Goal: Information Seeking & Learning: Learn about a topic

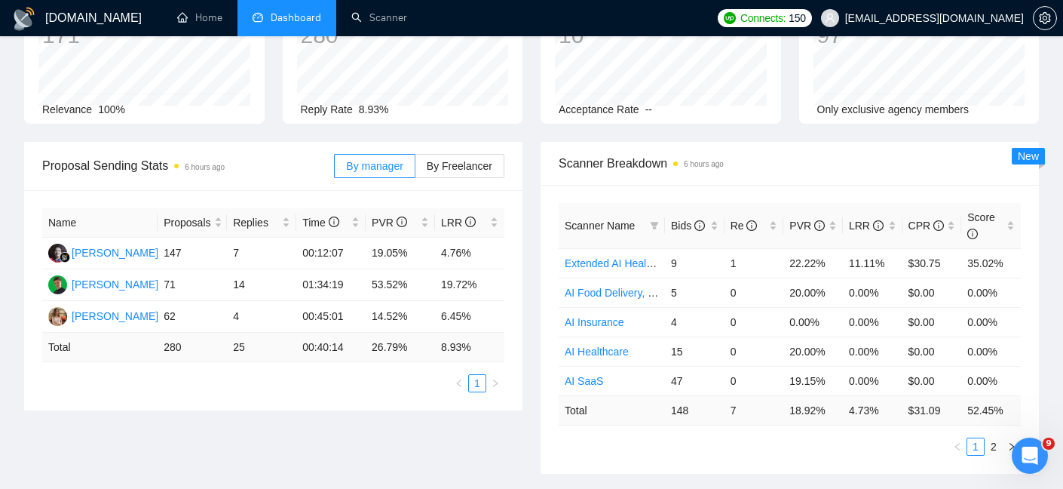
scroll to position [228, 0]
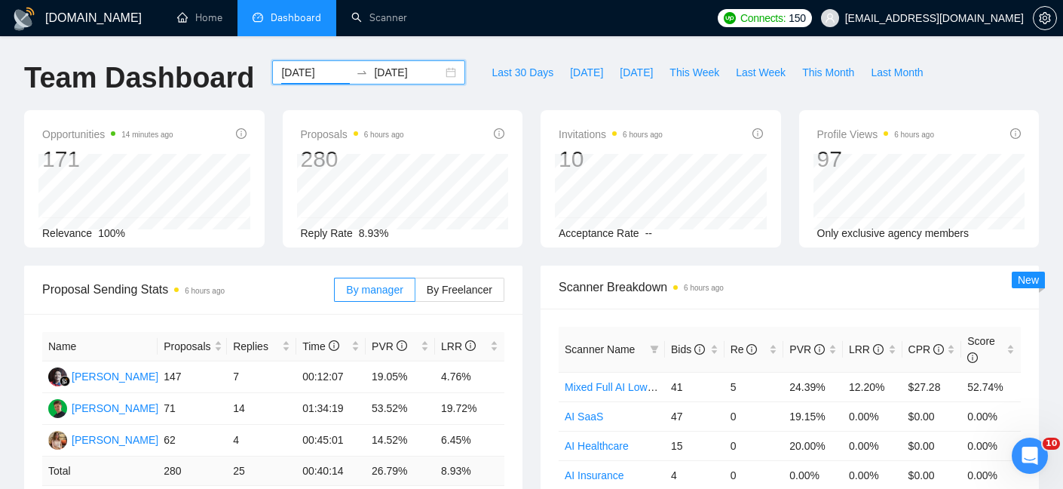
click at [323, 69] on input "[DATE]" at bounding box center [315, 72] width 69 height 17
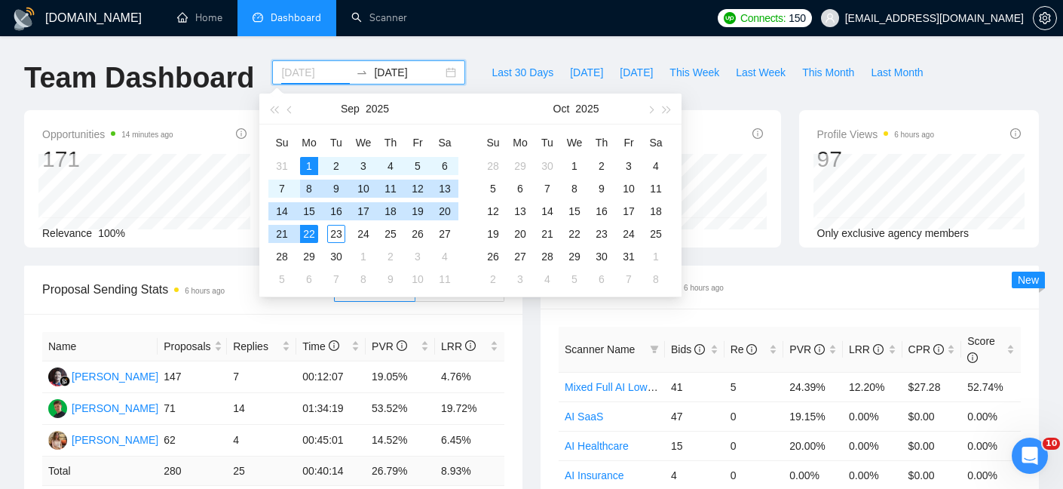
type input "[DATE]"
click at [311, 169] on div "1" at bounding box center [309, 166] width 18 height 18
type input "[DATE]"
click at [337, 228] on div "23" at bounding box center [336, 234] width 18 height 18
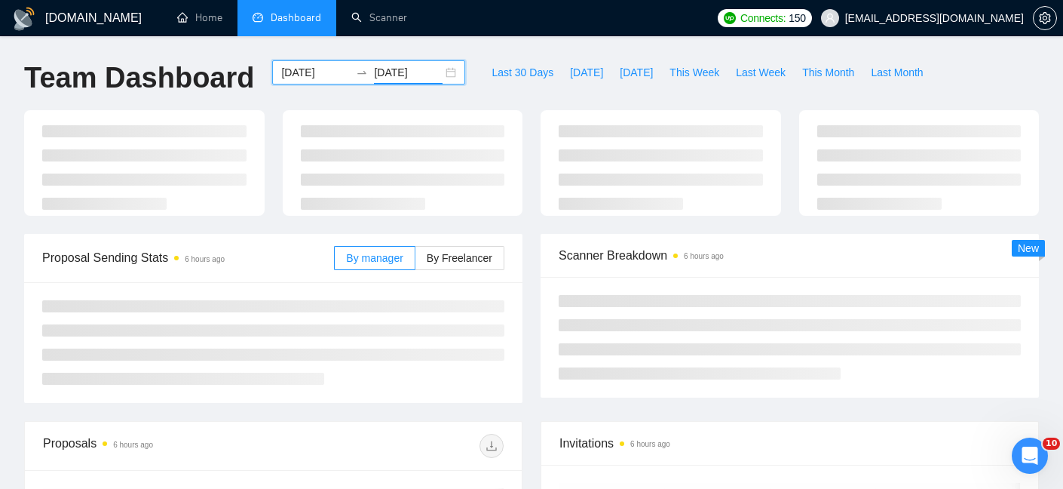
click at [532, 316] on div "Scanner Breakdown 6 hours ago New" at bounding box center [790, 316] width 517 height 164
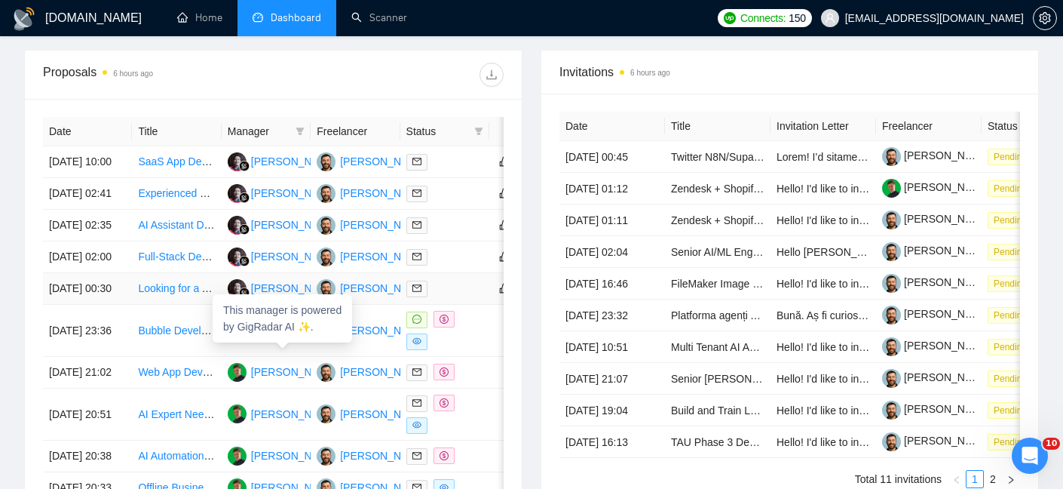
scroll to position [550, 0]
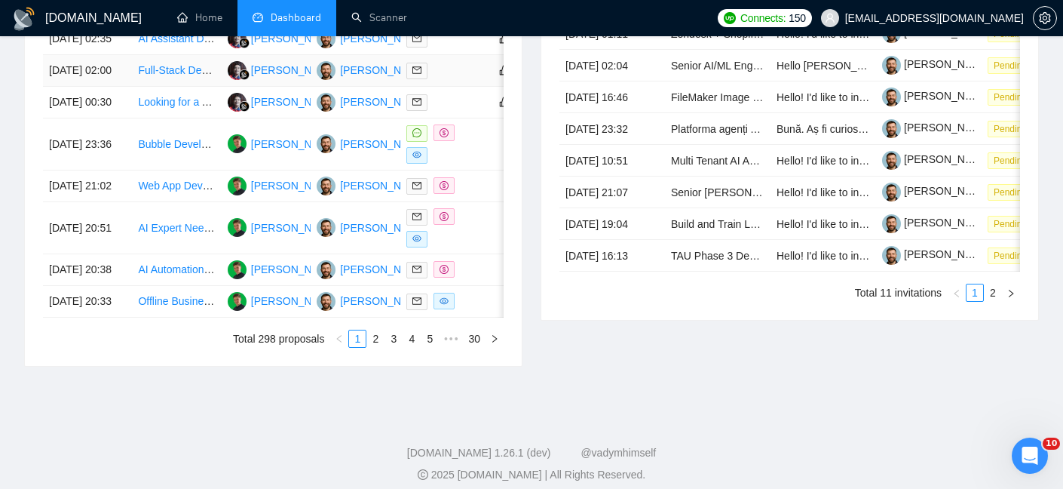
scroll to position [753, 0]
click at [372, 346] on link "2" at bounding box center [375, 338] width 17 height 17
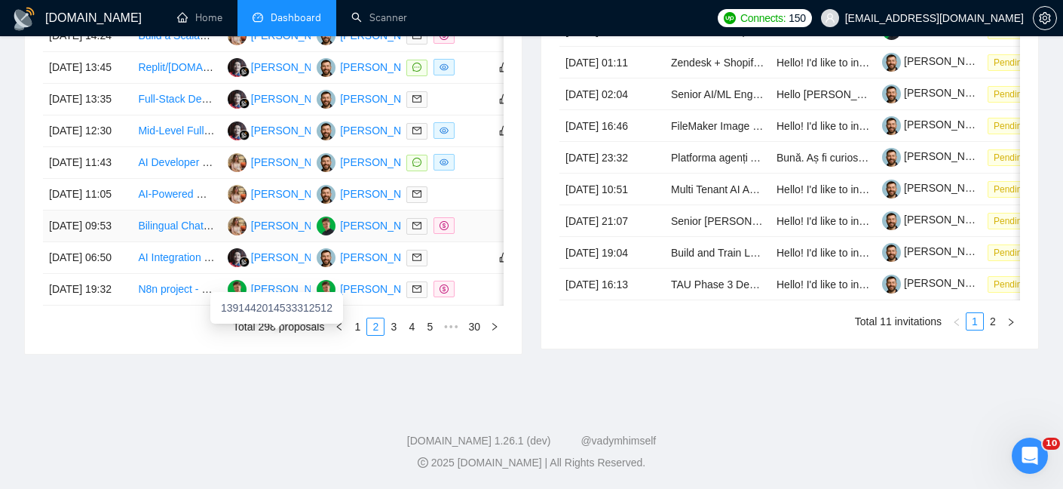
scroll to position [716, 0]
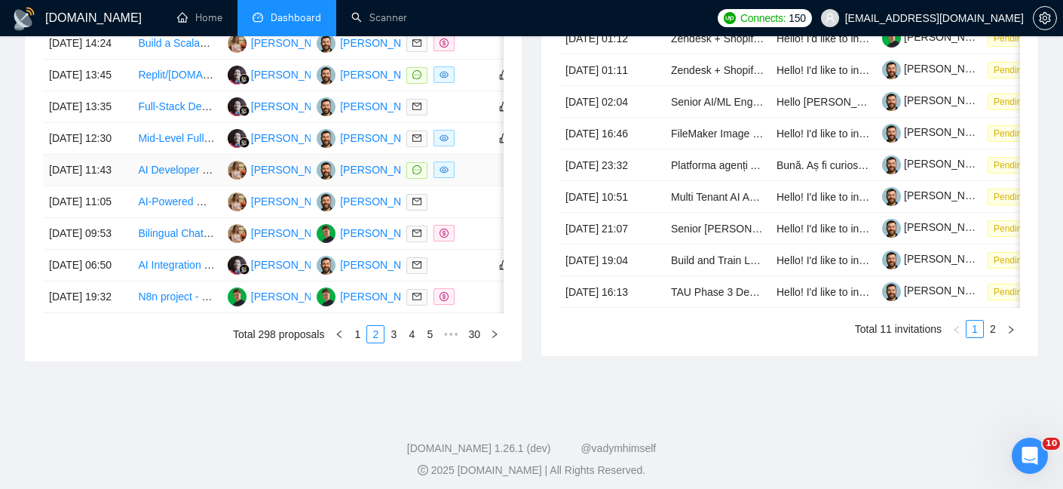
click at [122, 186] on td "22 Sep, 2025 11:43" at bounding box center [87, 171] width 89 height 32
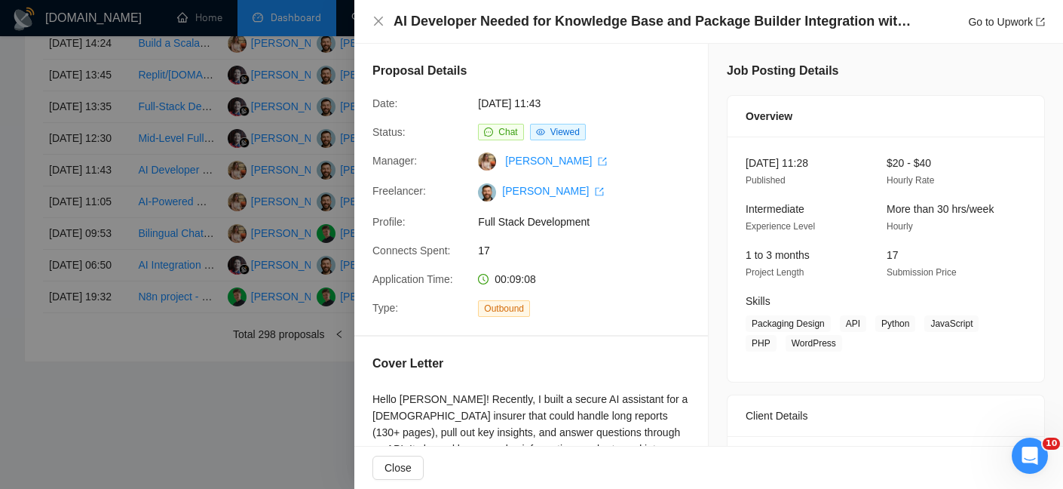
click at [578, 30] on h4 "AI Developer Needed for Knowledge Base and Package Builder Integration with Str…" at bounding box center [654, 21] width 520 height 19
click at [228, 161] on div at bounding box center [531, 244] width 1063 height 489
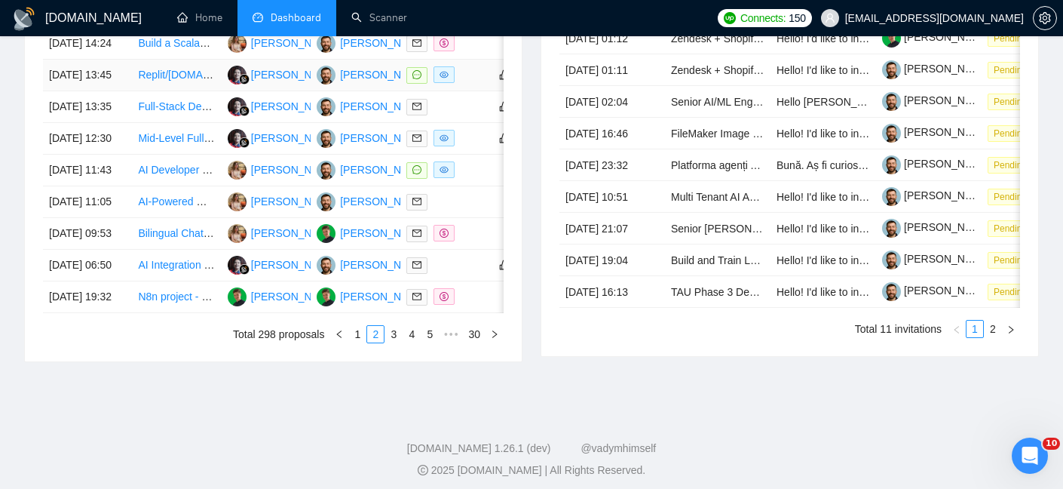
click at [116, 91] on td "[DATE] 13:45" at bounding box center [87, 76] width 89 height 32
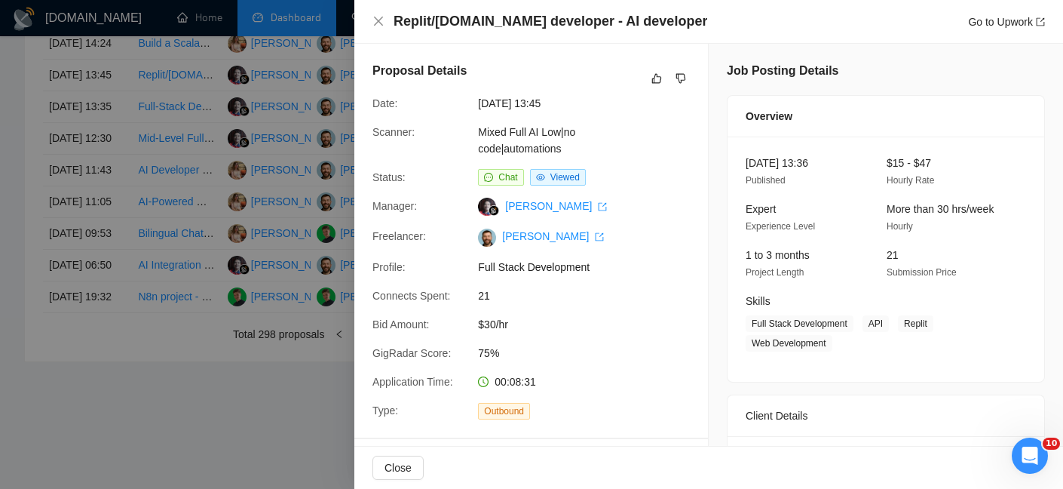
click at [541, 19] on h4 "Replit/[DOMAIN_NAME] developer - AI developer" at bounding box center [551, 21] width 314 height 19
copy h4 "Replit/[DOMAIN_NAME] developer - AI developer"
click at [136, 127] on div at bounding box center [531, 244] width 1063 height 489
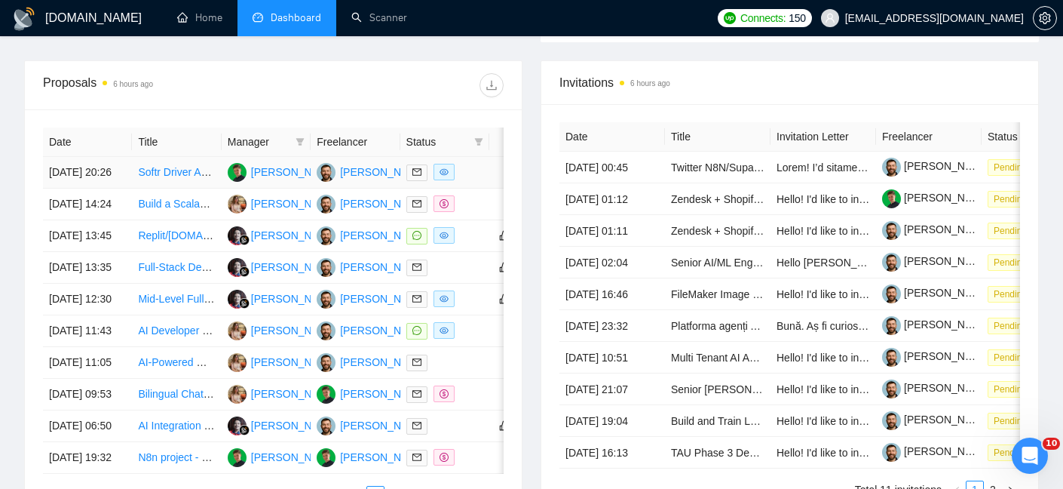
scroll to position [550, 0]
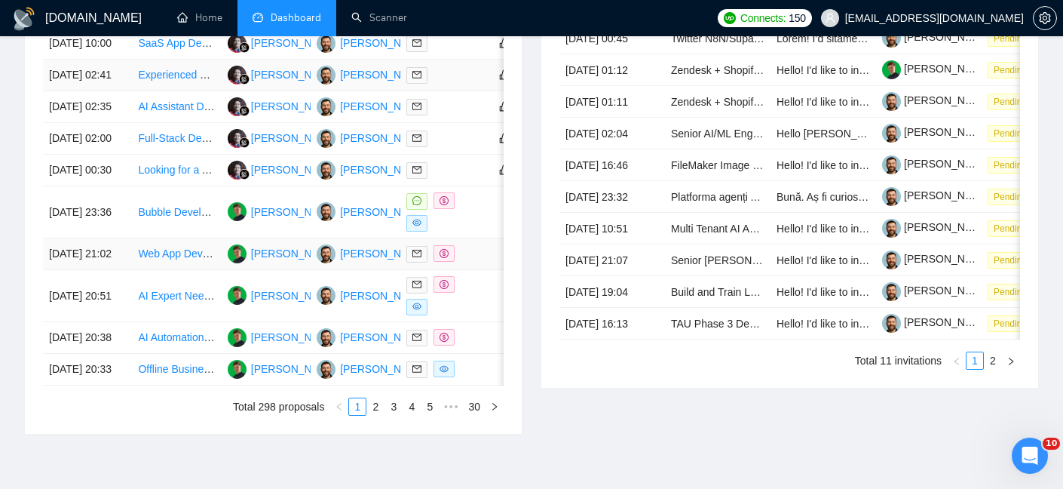
scroll to position [683, 0]
click at [115, 187] on td "[DATE] 00:30" at bounding box center [87, 171] width 89 height 32
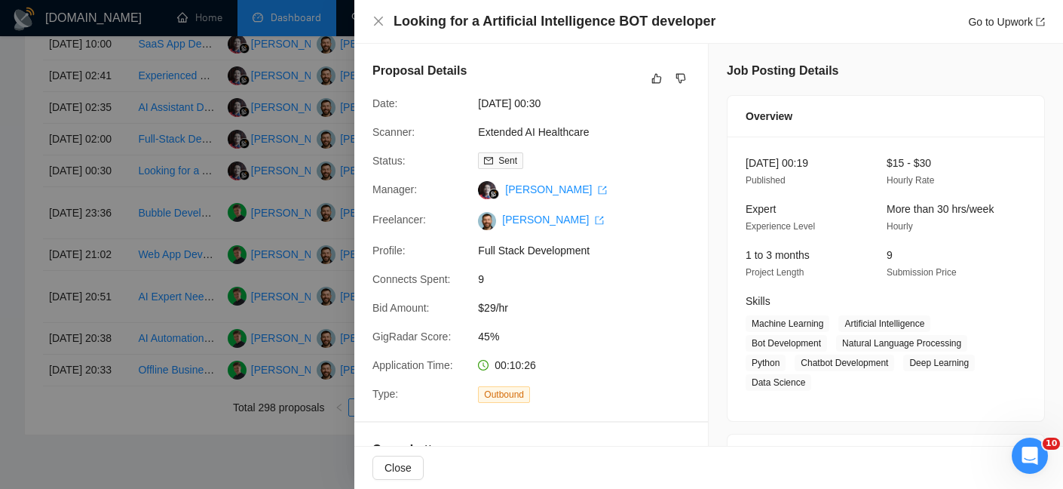
click at [450, 27] on h4 "Looking for a Artificial Intelligence BOT developer" at bounding box center [555, 21] width 322 height 19
copy h4 "Looking for a Artificial Intelligence BOT developer"
click at [372, 17] on icon "close" at bounding box center [378, 21] width 12 height 12
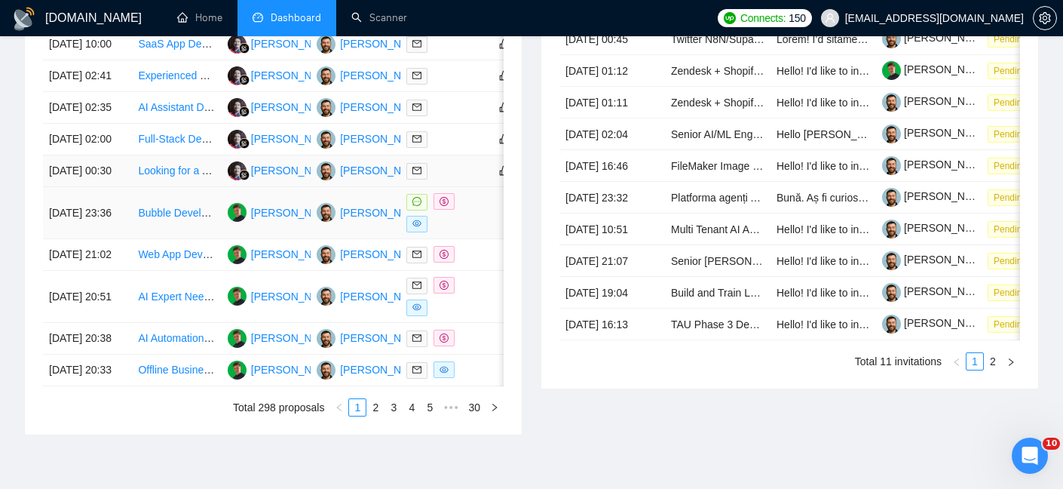
click at [120, 187] on td "[DATE] 00:30" at bounding box center [87, 171] width 89 height 32
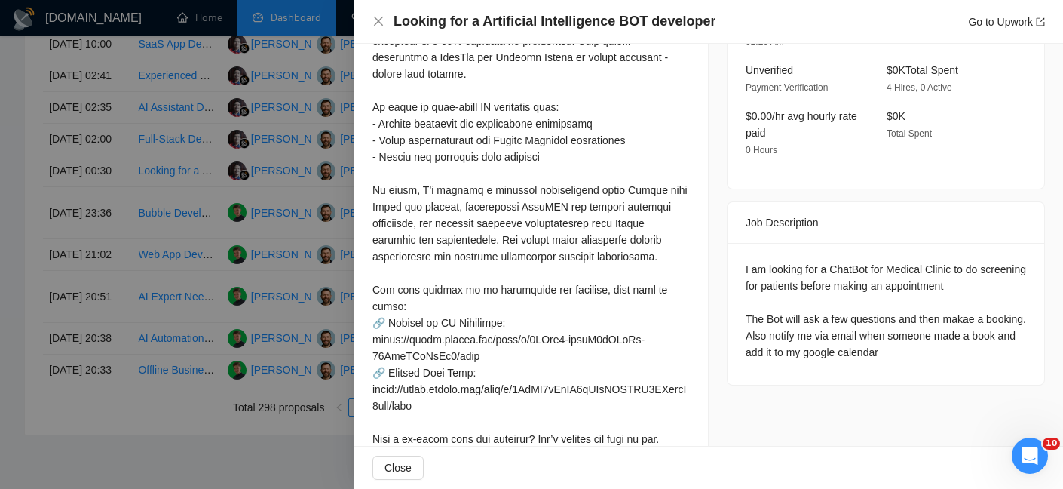
scroll to position [313, 0]
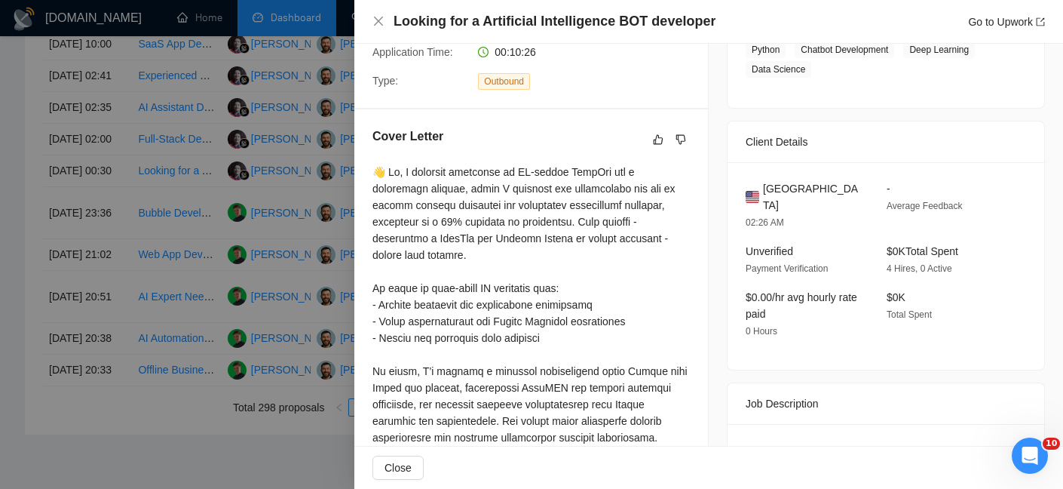
click at [795, 186] on span "United States" at bounding box center [813, 196] width 100 height 33
copy span "United States"
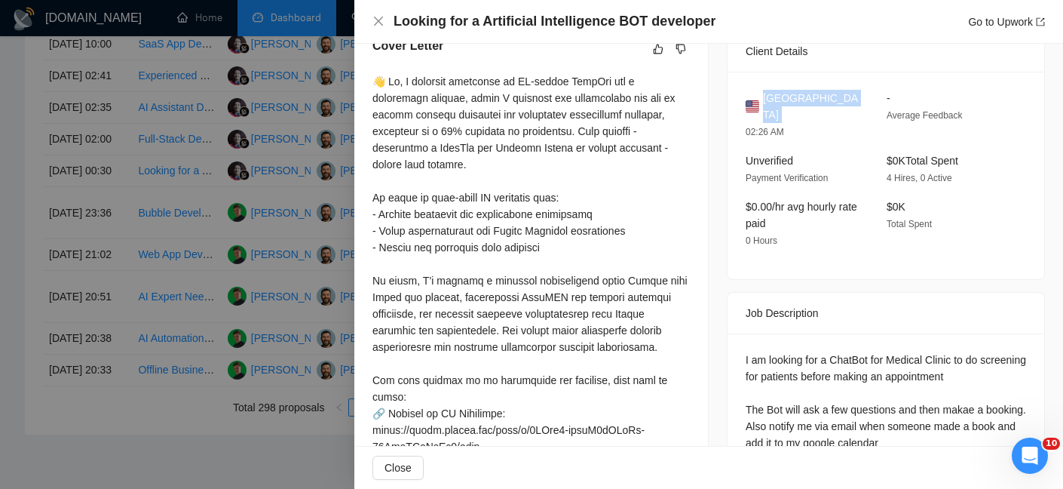
scroll to position [552, 0]
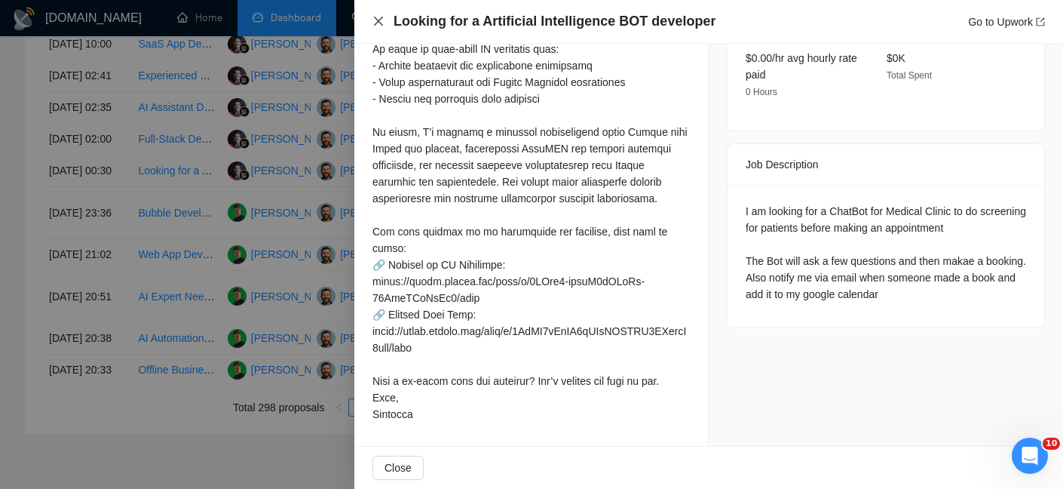
click at [380, 21] on icon "close" at bounding box center [378, 21] width 12 height 12
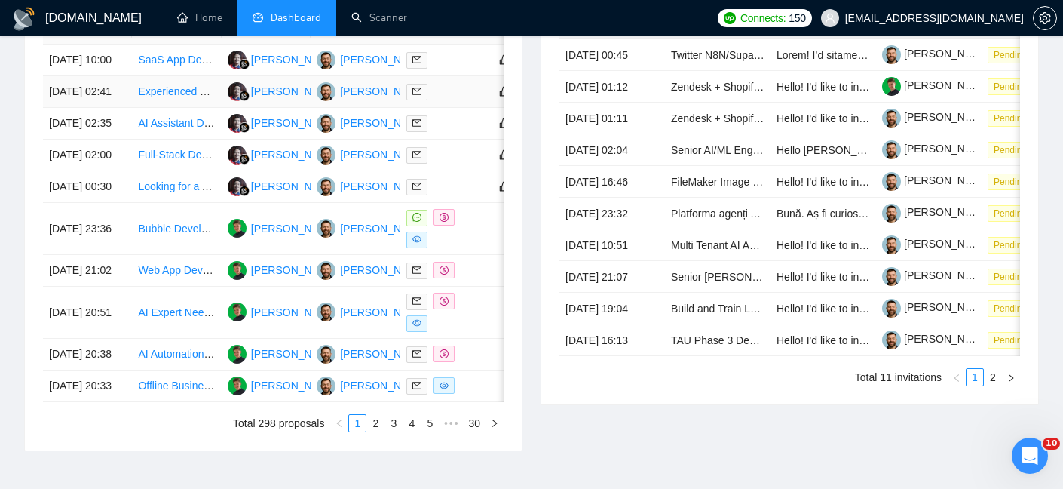
scroll to position [655, 0]
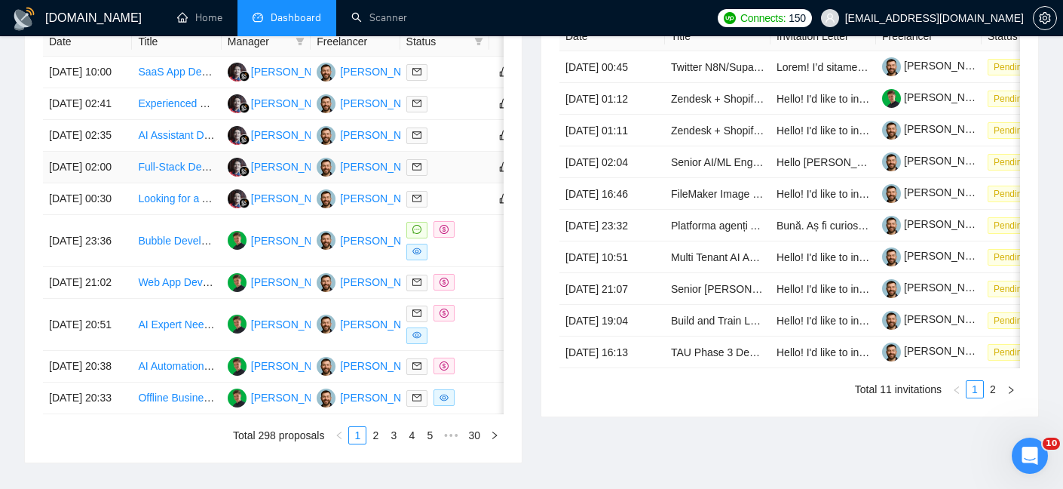
click at [131, 183] on td "[DATE] 02:00" at bounding box center [87, 168] width 89 height 32
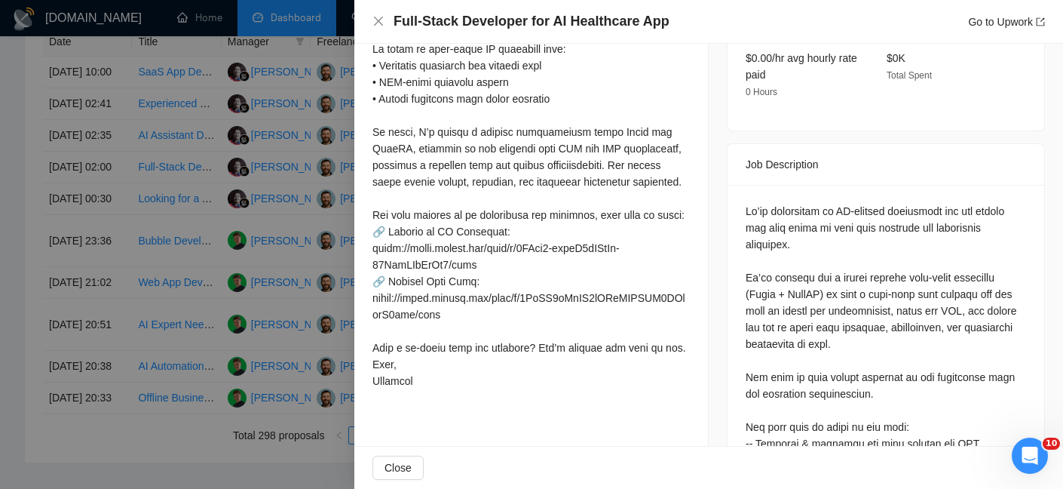
click at [541, 11] on div "Full-Stack Developer for AI Healthcare App Go to Upwork" at bounding box center [708, 22] width 709 height 44
copy h4 "Full-Stack Developer for AI Healthcare App"
click at [376, 17] on icon "close" at bounding box center [378, 21] width 12 height 12
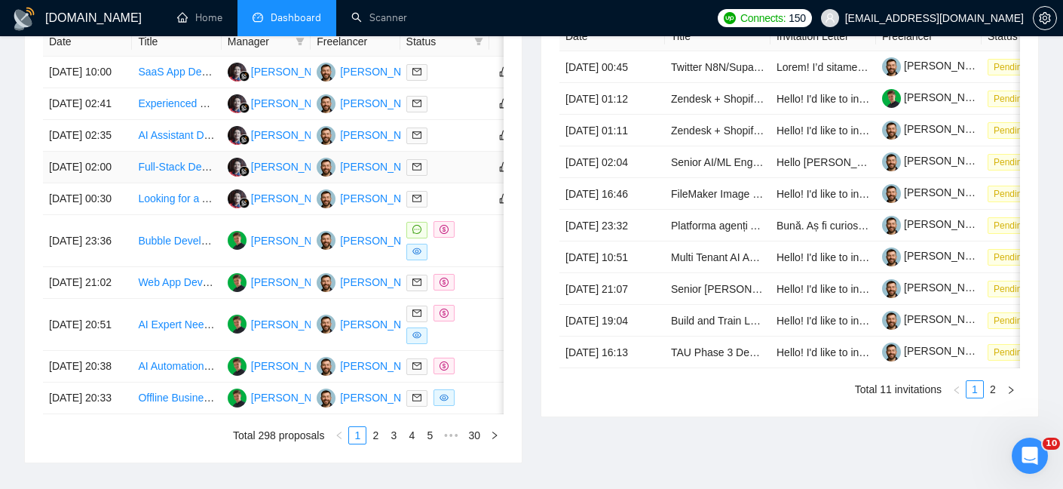
click at [173, 173] on link "Full-Stack Developer for AI Healthcare App" at bounding box center [238, 167] width 201 height 12
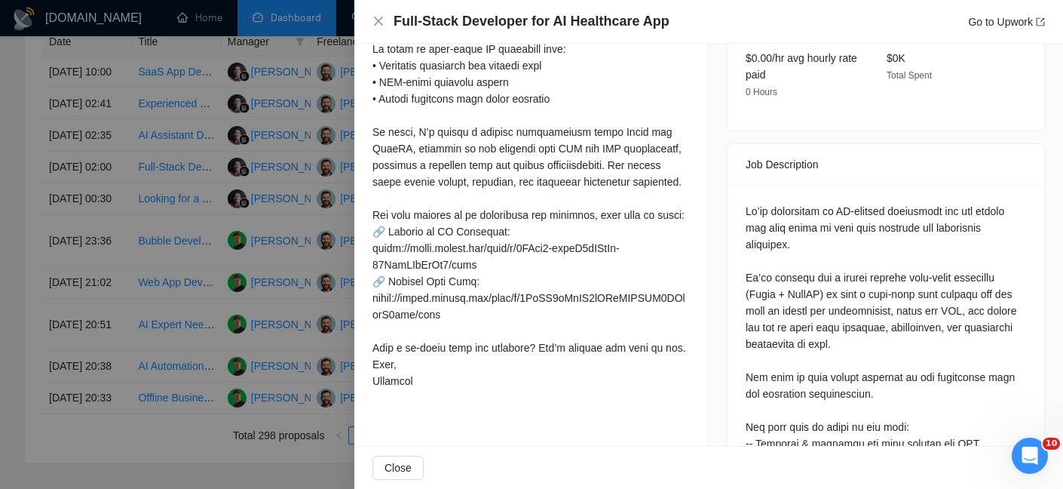
click at [195, 213] on div at bounding box center [531, 244] width 1063 height 489
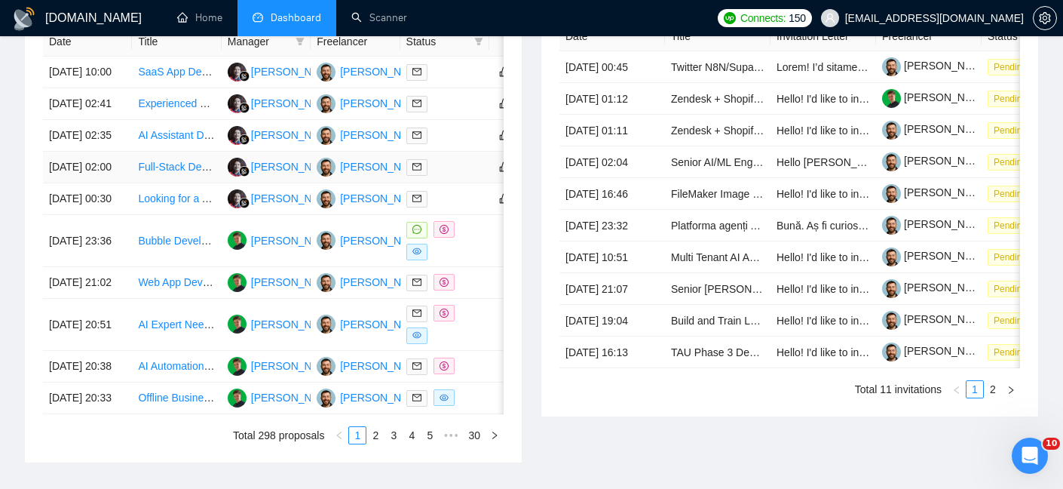
click at [89, 183] on td "23 Sep, 2025 02:00" at bounding box center [87, 168] width 89 height 32
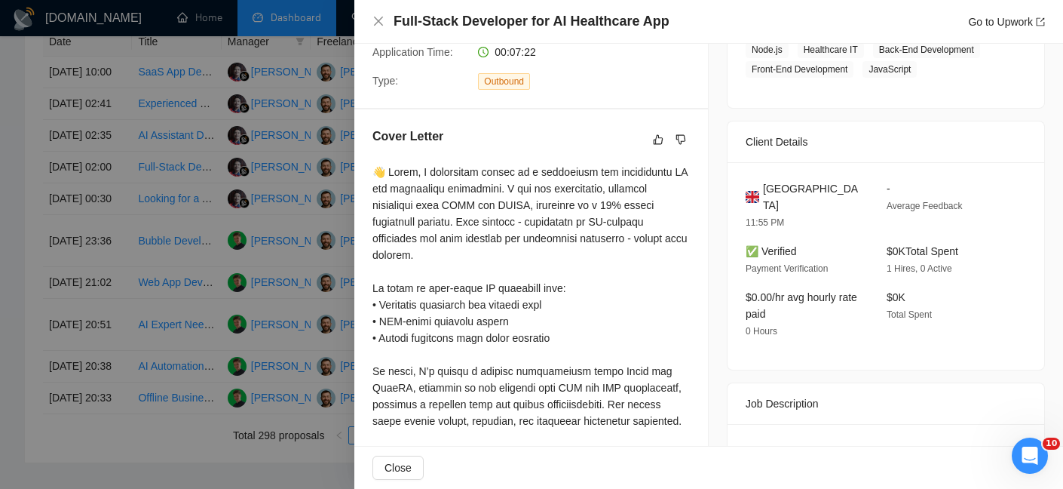
scroll to position [195, 0]
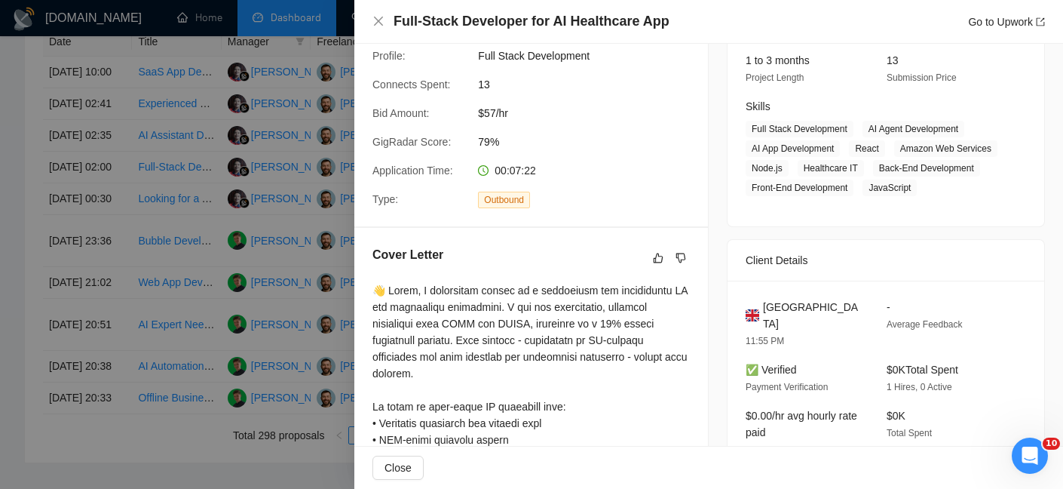
click at [829, 331] on span "United Kingdom" at bounding box center [813, 315] width 100 height 33
copy span "United Kingdom"
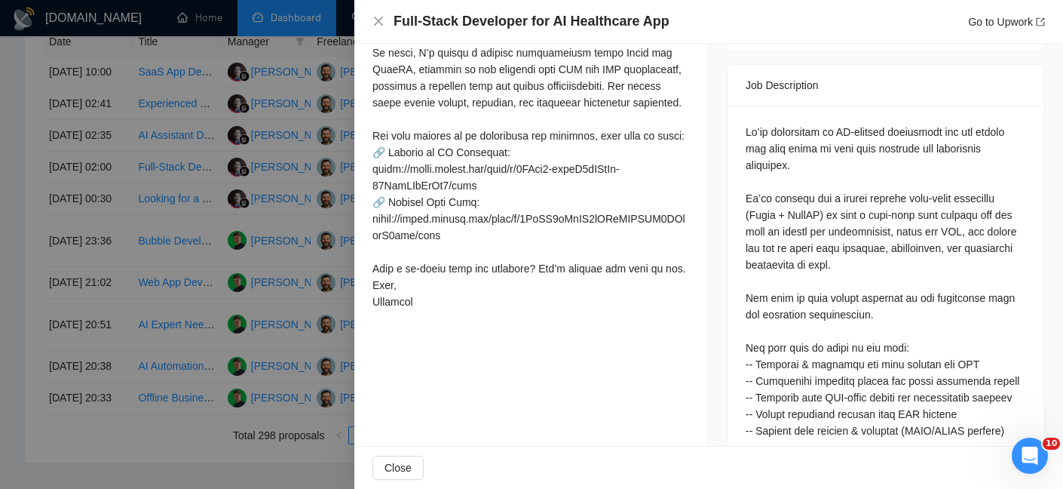
scroll to position [0, 0]
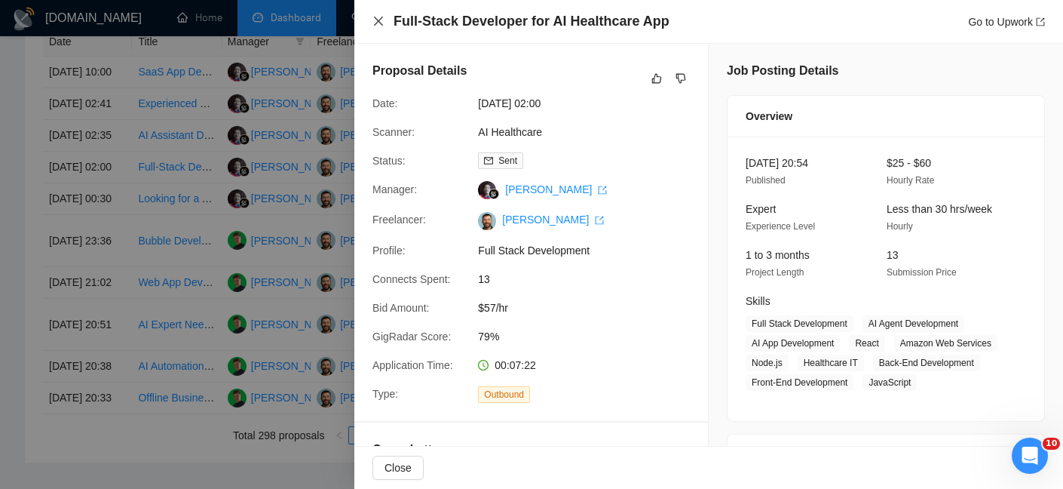
click at [380, 20] on icon "close" at bounding box center [378, 21] width 9 height 9
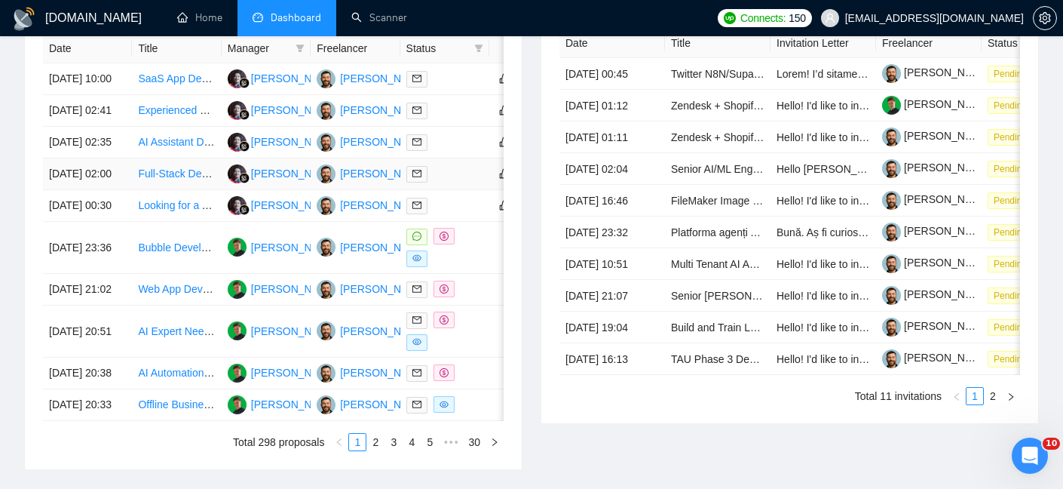
scroll to position [646, 0]
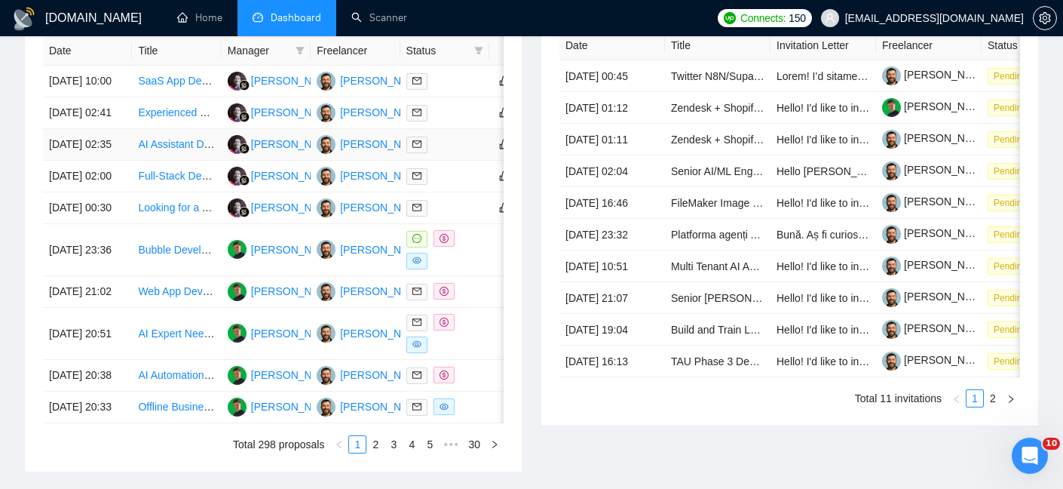
click at [111, 161] on td "23 Sep, 2025 02:35" at bounding box center [87, 145] width 89 height 32
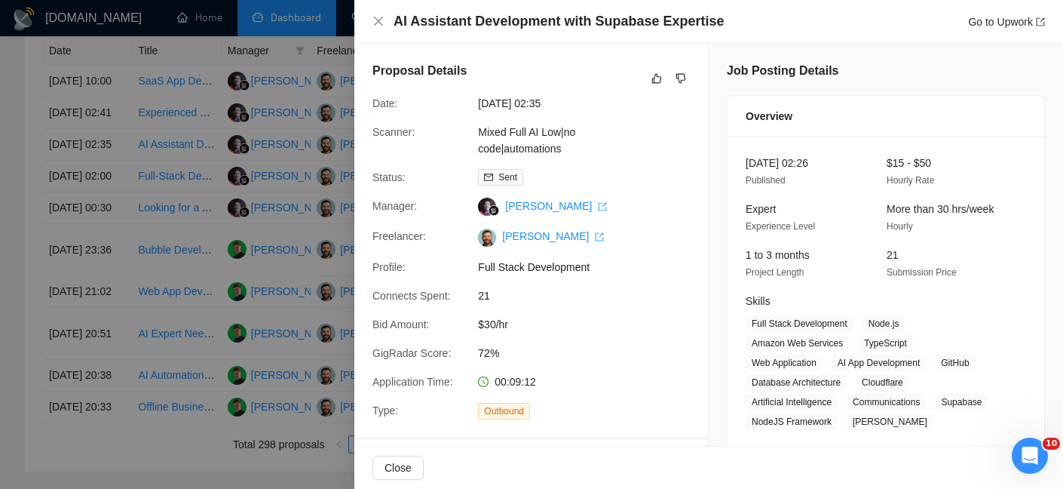
click at [526, 20] on h4 "AI Assistant Development with Supabase Expertise" at bounding box center [559, 21] width 330 height 19
copy h4 "AI Assistant Development with Supabase Expertise"
click at [381, 23] on icon "close" at bounding box center [378, 21] width 9 height 9
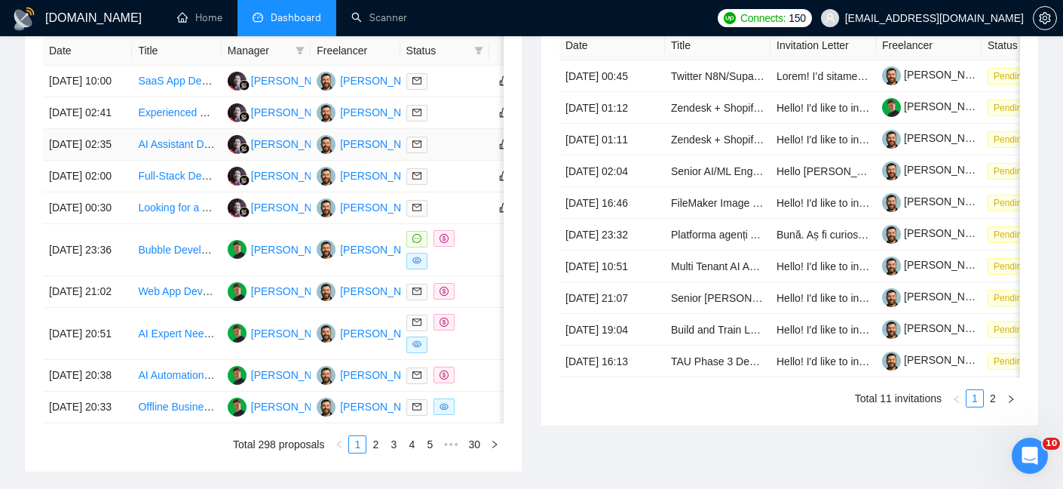
click at [119, 161] on td "23 Sep, 2025 02:35" at bounding box center [87, 145] width 89 height 32
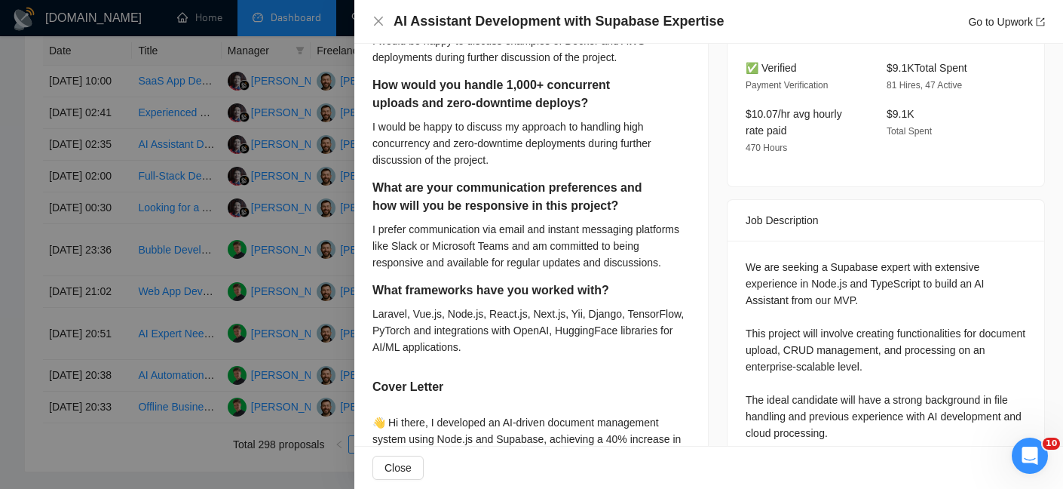
scroll to position [354, 0]
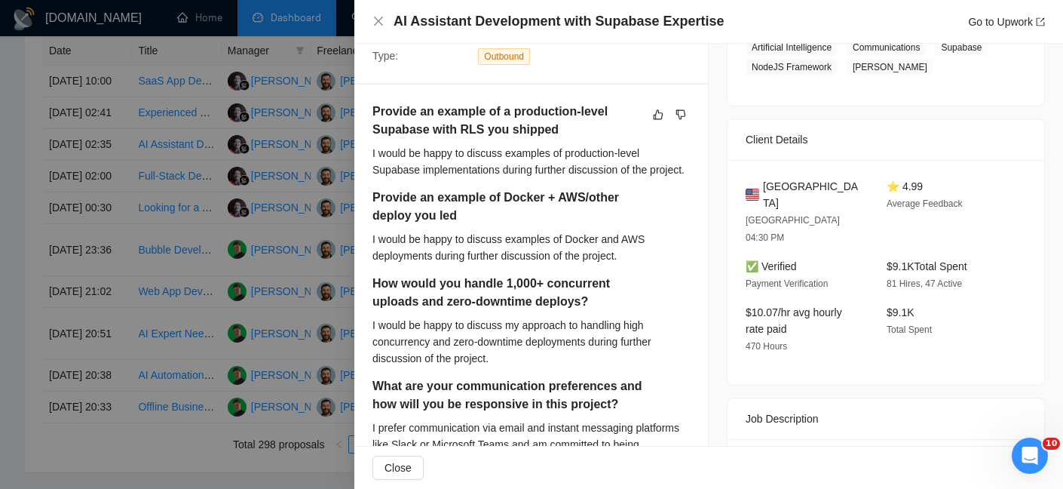
click at [796, 187] on span "United States" at bounding box center [813, 194] width 100 height 33
copy span "United States"
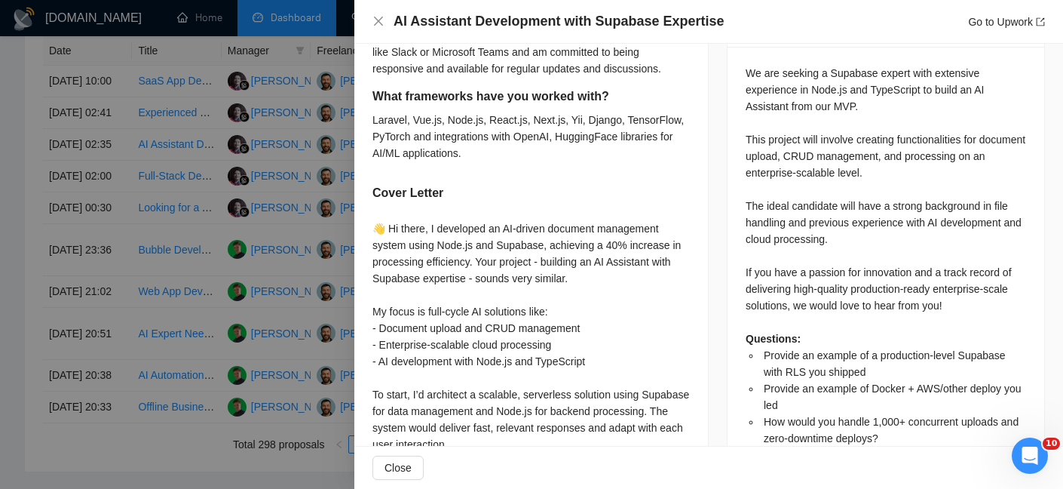
scroll to position [646, 0]
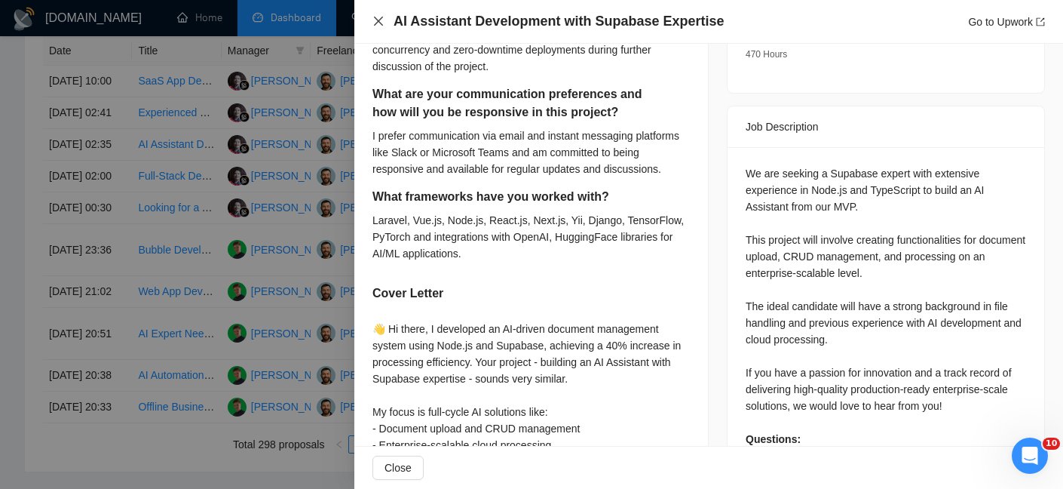
click at [375, 20] on icon "close" at bounding box center [378, 21] width 12 height 12
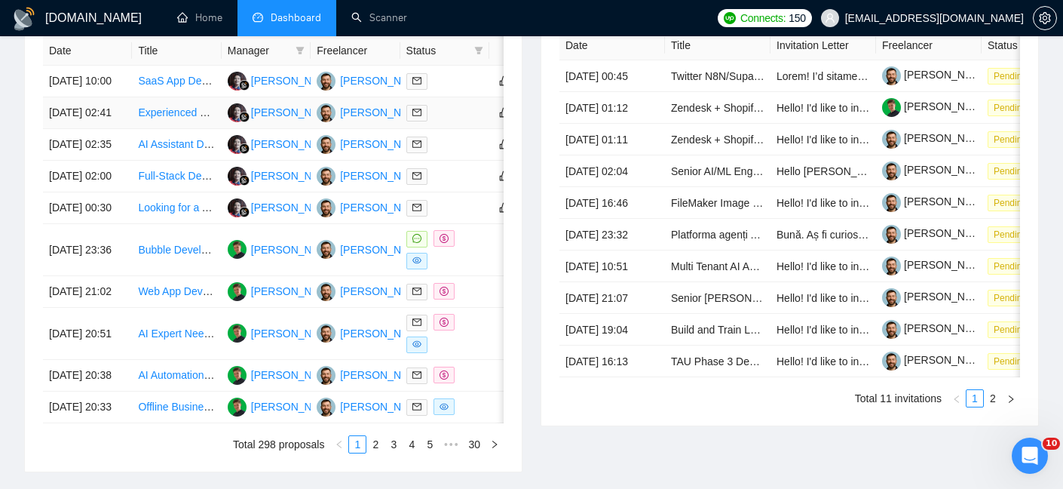
scroll to position [631, 0]
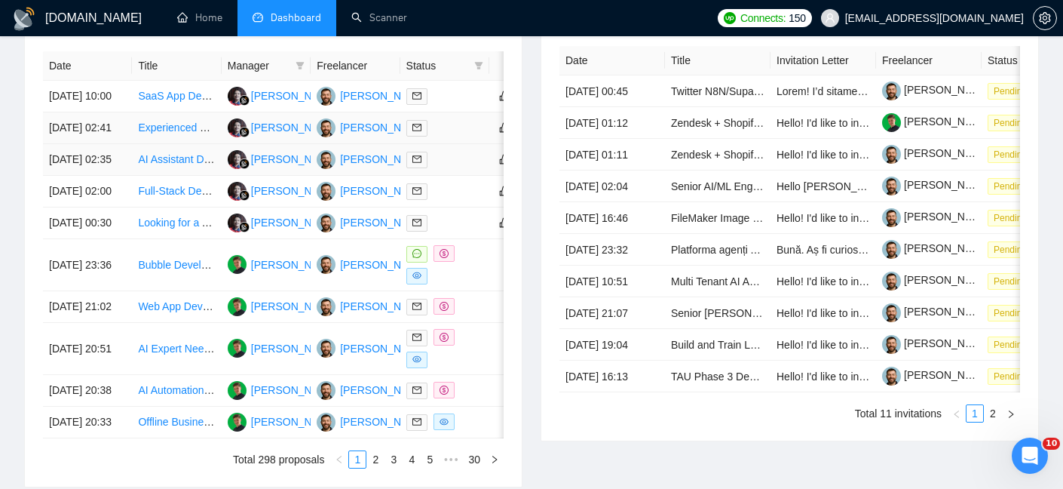
click at [121, 144] on td "23 Sep, 2025 02:41" at bounding box center [87, 128] width 89 height 32
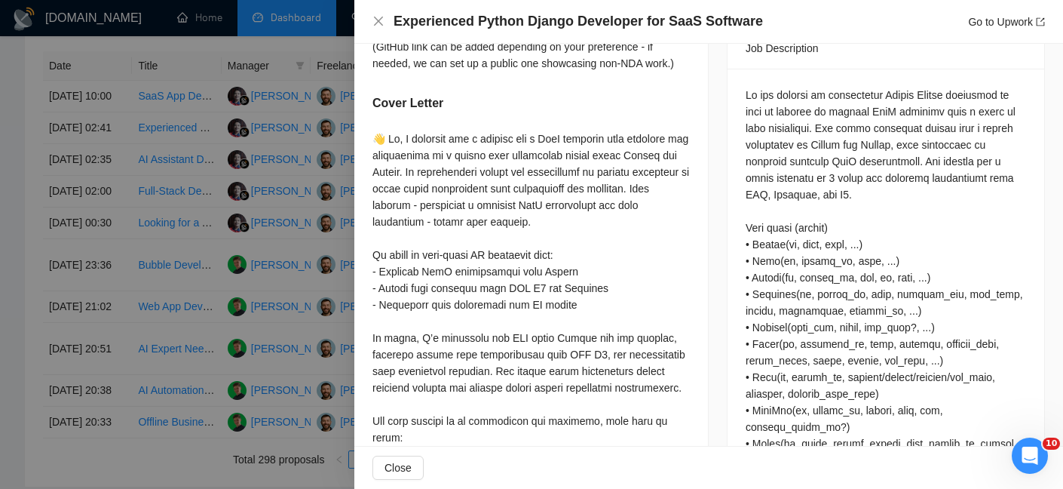
click at [568, 30] on h4 "Experienced Python Django Developer for SaaS Software" at bounding box center [578, 21] width 369 height 19
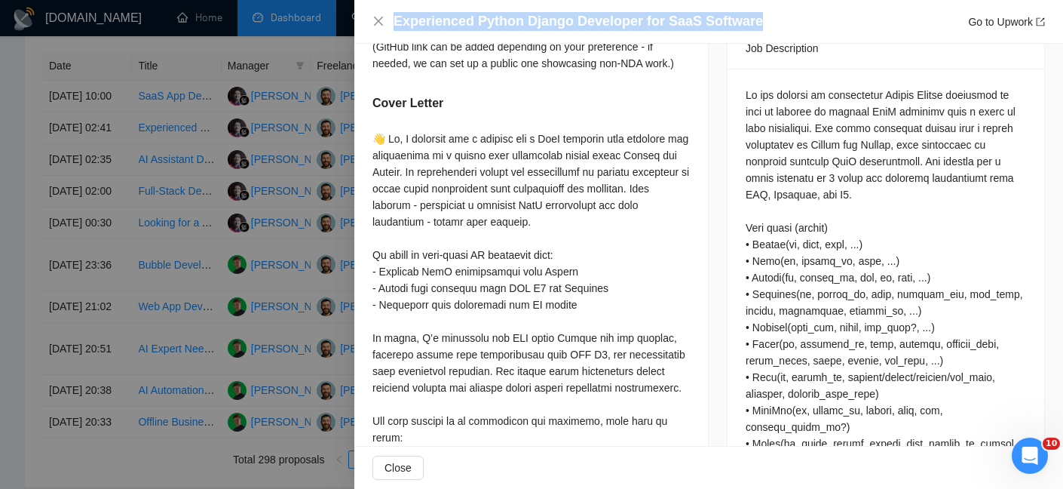
click at [568, 30] on h4 "Experienced Python Django Developer for SaaS Software" at bounding box center [578, 21] width 369 height 19
copy h4 "Experienced Python Django Developer for SaaS Software"
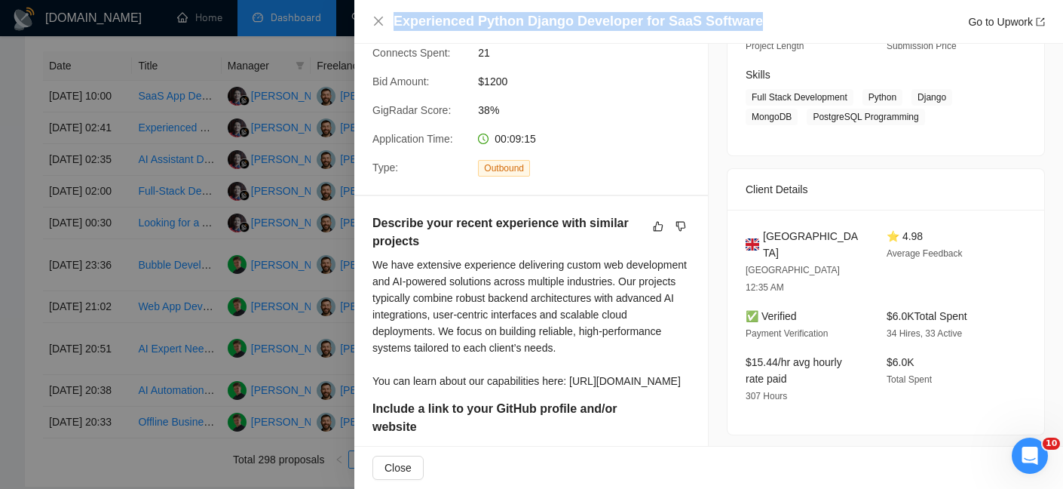
scroll to position [353, 0]
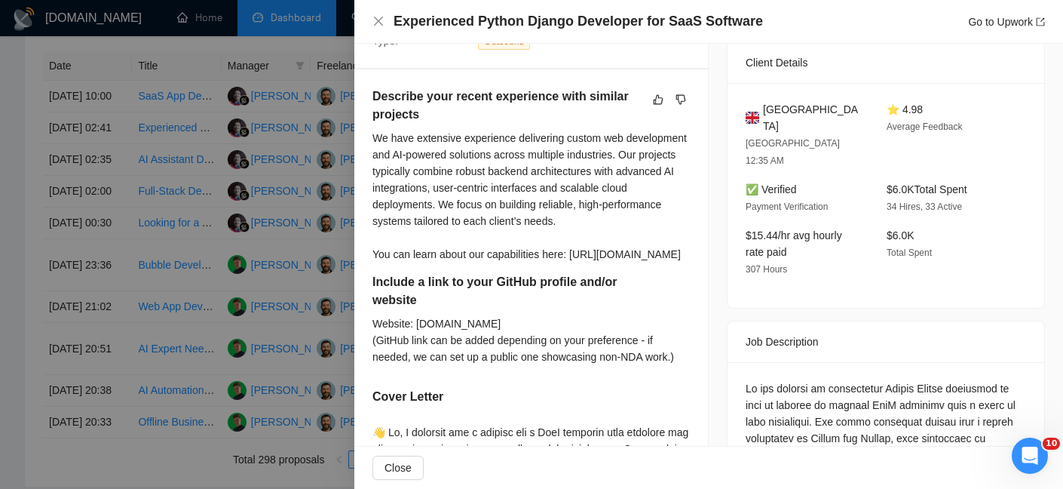
click at [798, 112] on span "United Kingdom" at bounding box center [813, 117] width 100 height 33
copy span "United Kingdom"
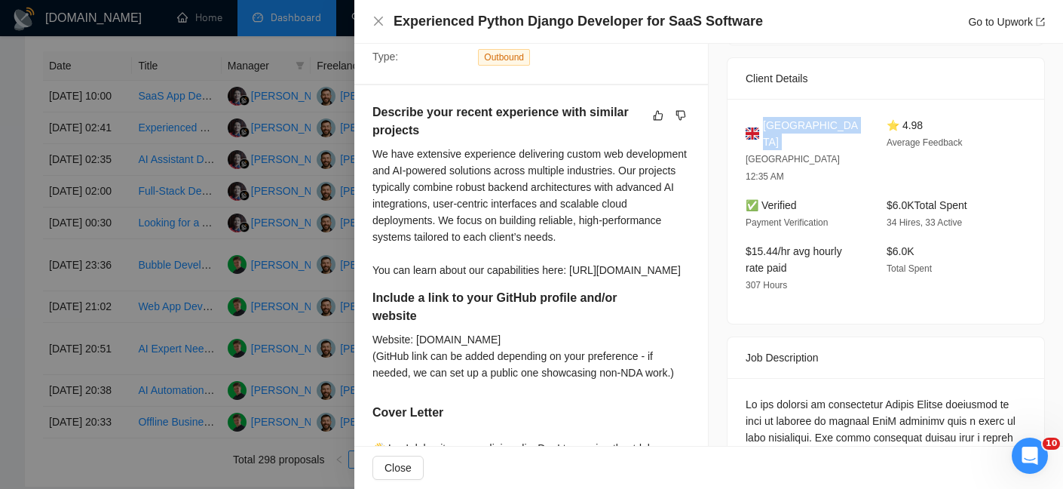
scroll to position [196, 0]
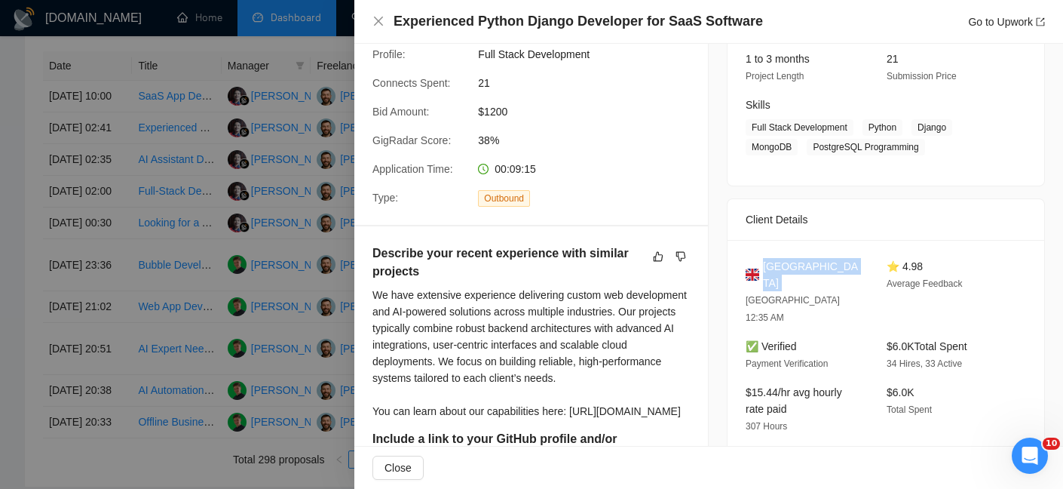
copy span "United Kingdom"
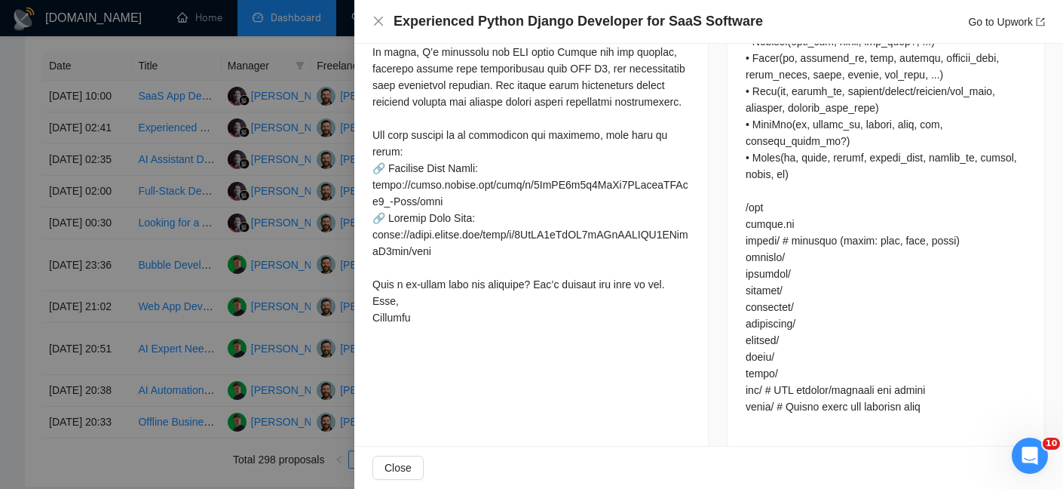
scroll to position [1127, 0]
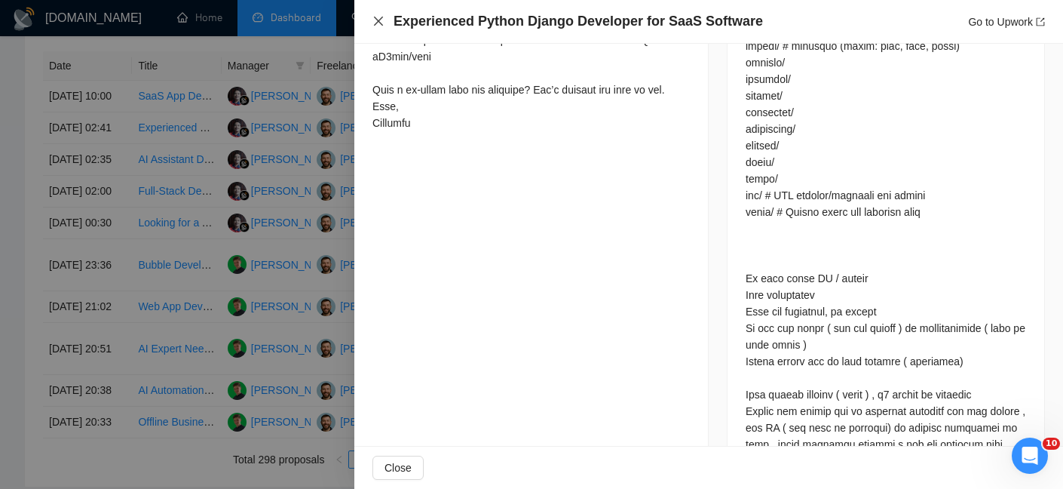
click at [376, 20] on icon "close" at bounding box center [378, 21] width 12 height 12
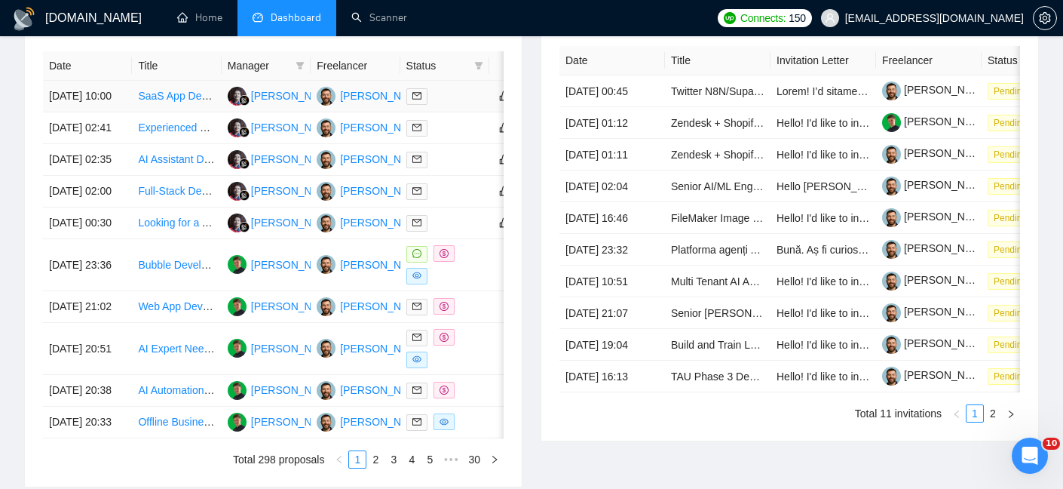
click at [121, 99] on td "23 Sep, 2025 10:00" at bounding box center [87, 97] width 89 height 32
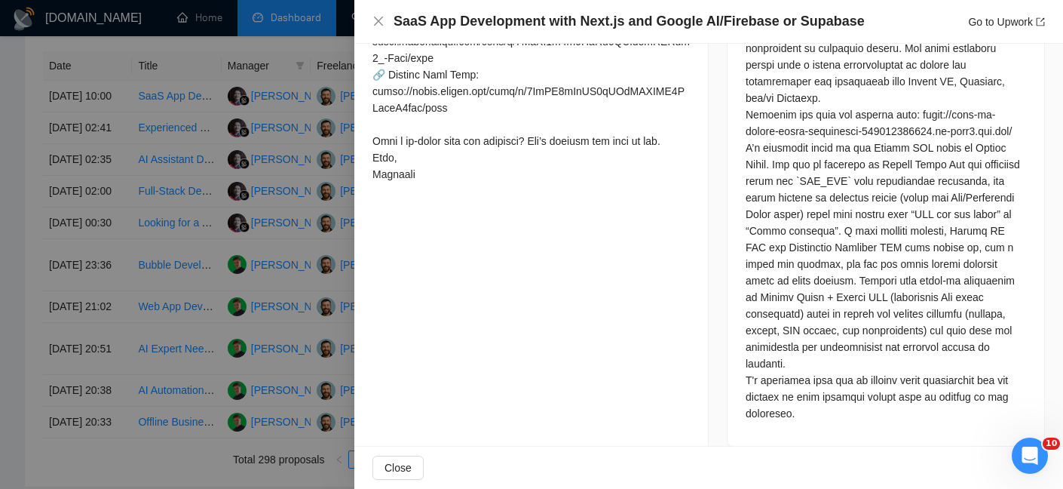
click at [471, 24] on h4 "SaaS App Development with Next.js and Google AI/Firebase or Supabase" at bounding box center [629, 21] width 471 height 19
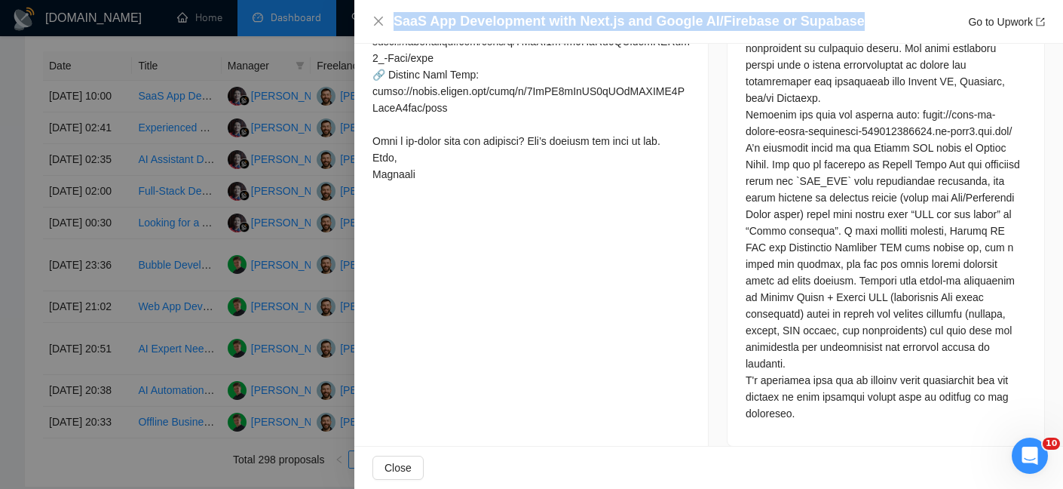
click at [471, 24] on h4 "SaaS App Development with Next.js and Google AI/Firebase or Supabase" at bounding box center [629, 21] width 471 height 19
copy h4 "SaaS App Development with Next.js and Google AI/Firebase or Supabase"
click at [379, 17] on icon "close" at bounding box center [378, 21] width 12 height 12
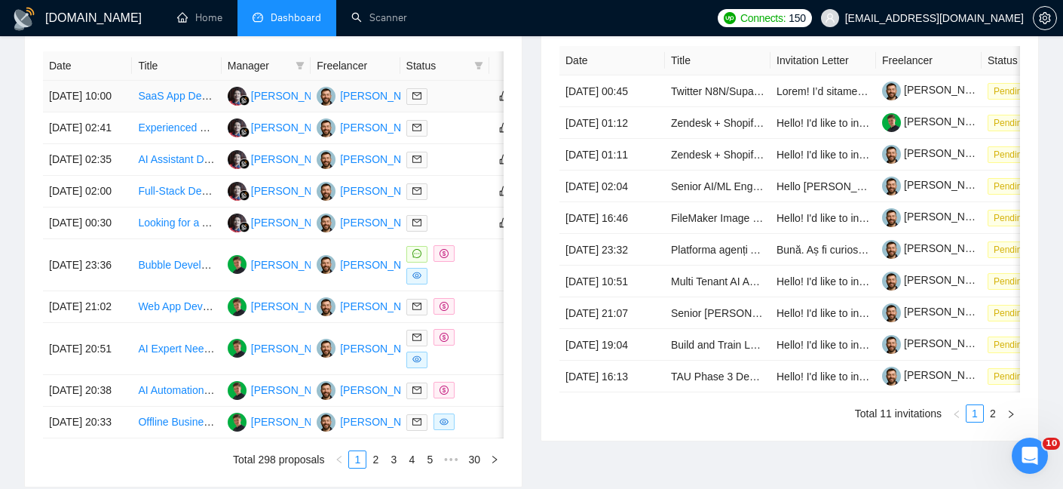
click at [112, 92] on td "23 Sep, 2025 10:00" at bounding box center [87, 97] width 89 height 32
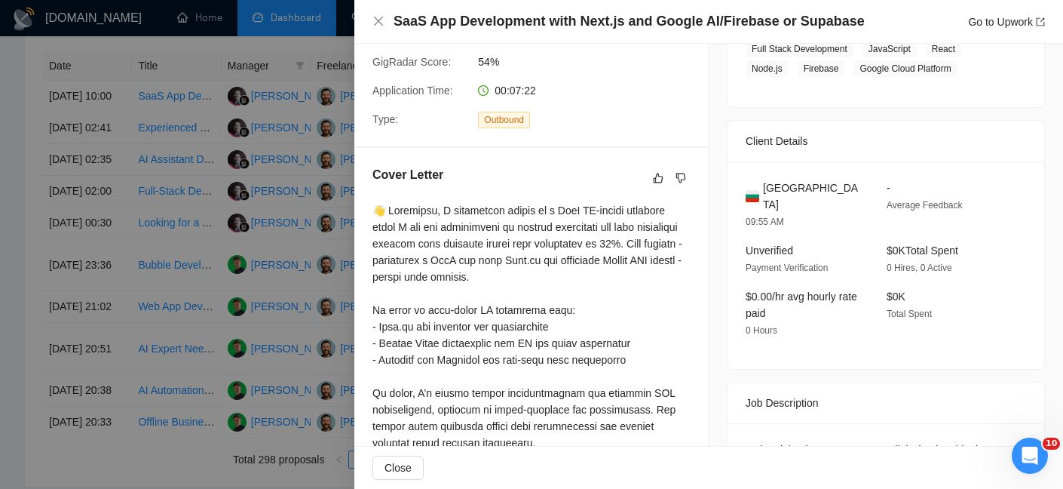
scroll to position [176, 0]
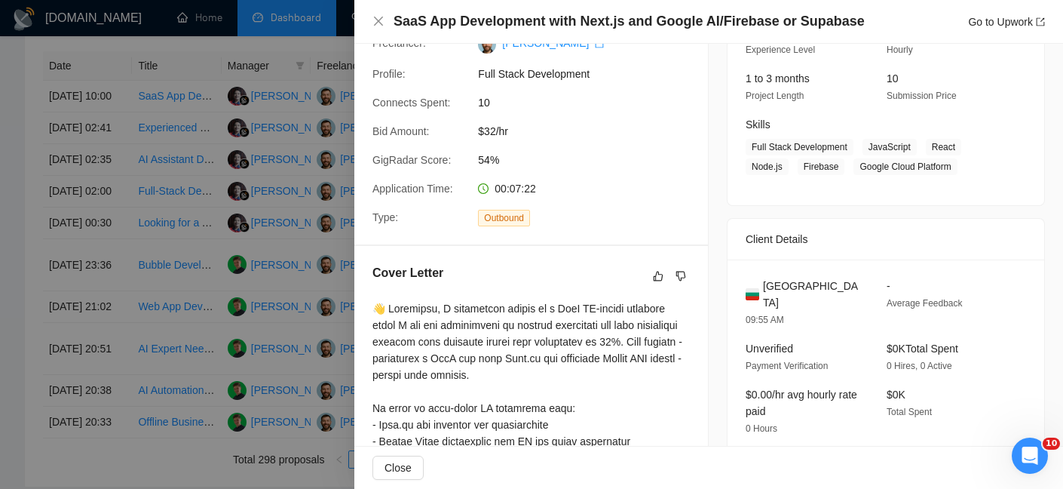
click at [800, 287] on span "Bulgaria" at bounding box center [813, 293] width 100 height 33
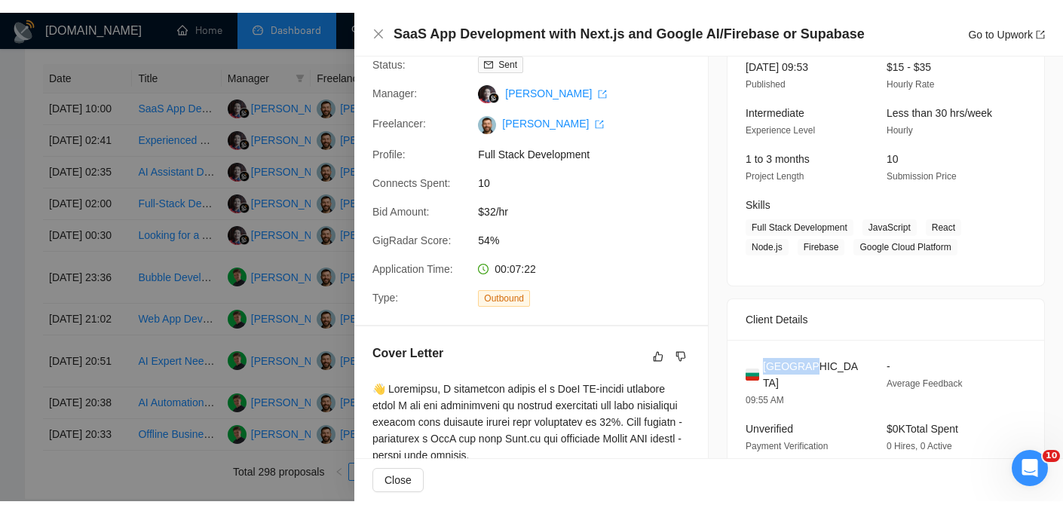
scroll to position [72, 0]
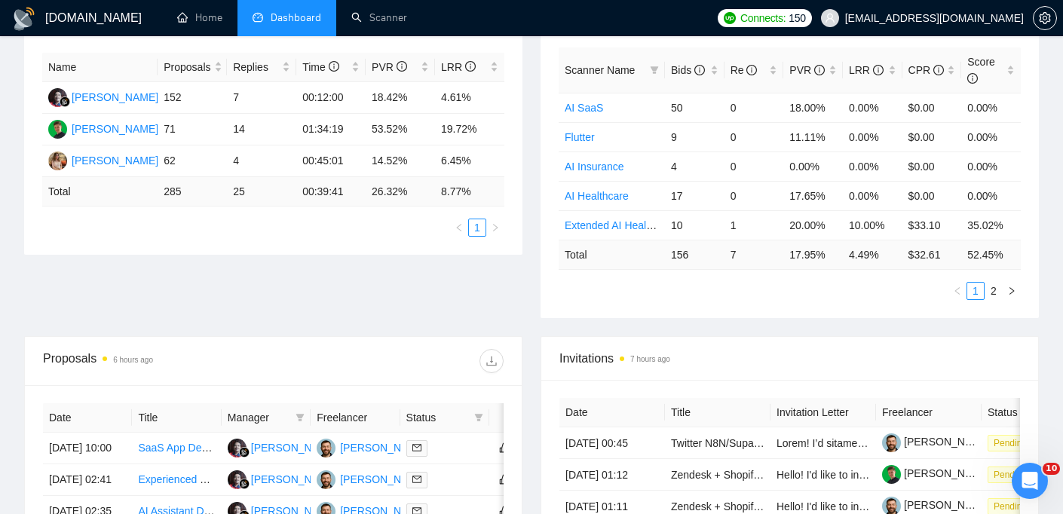
scroll to position [841, 0]
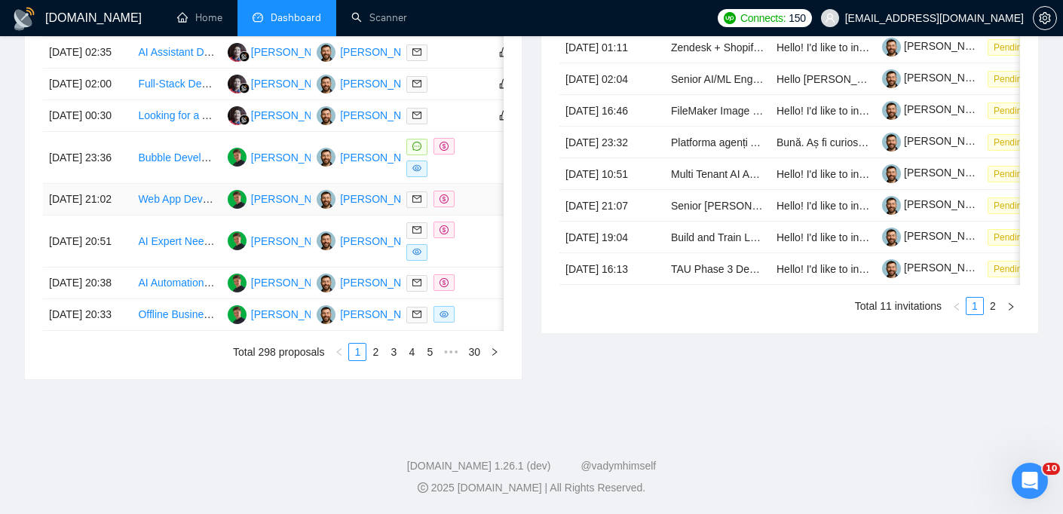
scroll to position [750, 0]
click at [124, 268] on td "[DATE] 20:51" at bounding box center [87, 242] width 89 height 52
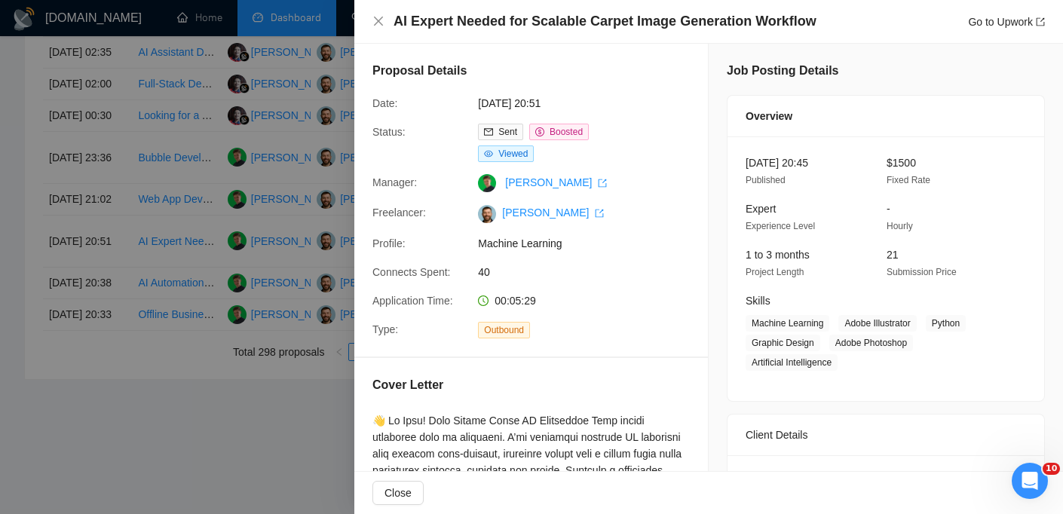
click at [602, 32] on div "AI Expert Needed for Scalable Carpet Image Generation Workflow Go to Upwork" at bounding box center [708, 22] width 709 height 44
click at [602, 29] on h4 "AI Expert Needed for Scalable Carpet Image Generation Workflow" at bounding box center [605, 21] width 423 height 19
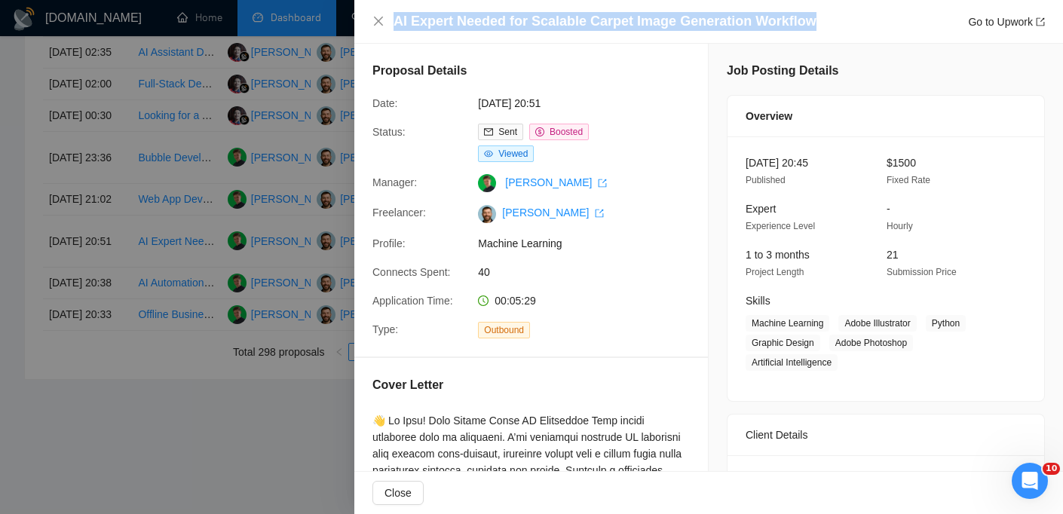
click at [602, 29] on h4 "AI Expert Needed for Scalable Carpet Image Generation Workflow" at bounding box center [605, 21] width 423 height 19
copy h4 "AI Expert Needed for Scalable Carpet Image Generation Workflow"
